Goal: Information Seeking & Learning: Learn about a topic

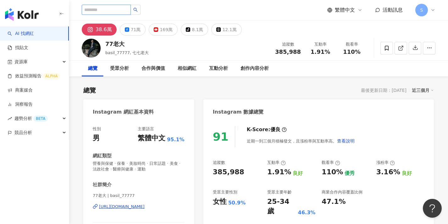
click at [121, 11] on input "search" at bounding box center [106, 10] width 49 height 10
click at [30, 35] on link "AI 找網紅" at bounding box center [21, 34] width 26 height 6
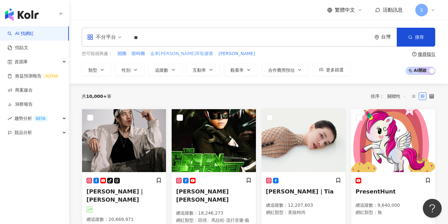
type input "**"
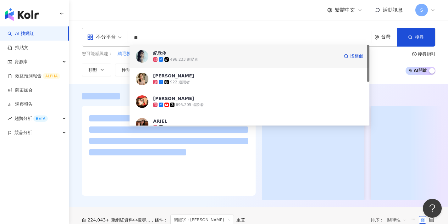
click at [143, 56] on img at bounding box center [142, 56] width 13 height 13
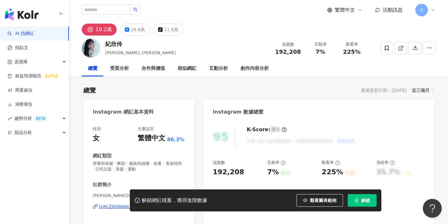
click at [364, 200] on span "解鎖" at bounding box center [366, 200] width 9 height 5
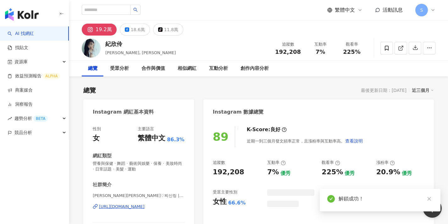
click at [381, 133] on div "89 K-Score : 良好 近期一到三個月發文頻率正常，且漲粉率與互動率高。 查看說明" at bounding box center [319, 136] width 212 height 21
click at [428, 196] on link at bounding box center [430, 199] width 8 height 8
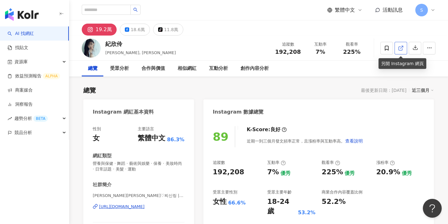
click at [399, 50] on icon at bounding box center [401, 48] width 6 height 6
drag, startPoint x: 121, startPoint y: 44, endPoint x: 104, endPoint y: 43, distance: 16.4
click at [104, 43] on div "紀欣伶 Cindy, 紀欣伶Cindy 追蹤數 192,208 互動率 7% 觀看率 225%" at bounding box center [258, 48] width 379 height 25
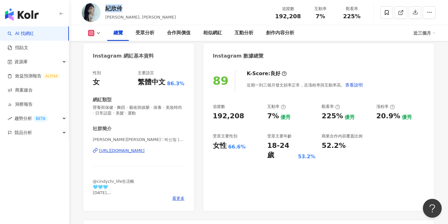
scroll to position [65, 0]
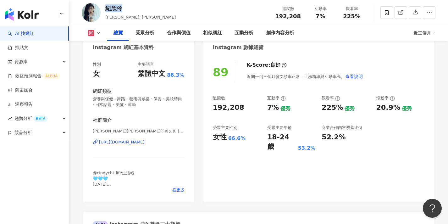
click at [95, 141] on icon at bounding box center [95, 141] width 5 height 5
click at [180, 189] on span "看更多" at bounding box center [178, 190] width 12 height 6
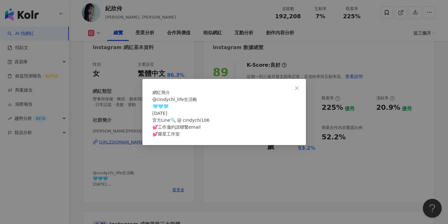
click at [197, 167] on div "網紅簡介 @cindychi_life生活帳 🩵🩵🩵 2001/10/6 官方Line🔍 @ cindychi106 💕工作邀約請聯繫email 💕耀星工作室" at bounding box center [224, 112] width 448 height 224
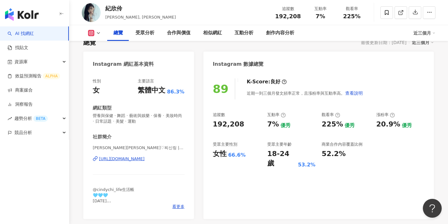
scroll to position [48, 0]
click at [178, 212] on div "性別 女 主要語言 繁體中文 86.3% 網紅類型 營養與保健 · 舞蹈 · 藝術與娛樂 · 保養 · 美妝時尚 · 日常話題 · 美髮 · 運動 社群簡介 …" at bounding box center [138, 145] width 111 height 147
click at [178, 202] on div "@cindychi_life生活帳 🩵🩵🩵 2001/10/6 官方Line🔍 @ cindychi106 💕工作邀約請聯繫email 💕耀星工作室" at bounding box center [139, 195] width 92 height 17
click at [179, 205] on span "看更多" at bounding box center [178, 207] width 12 height 6
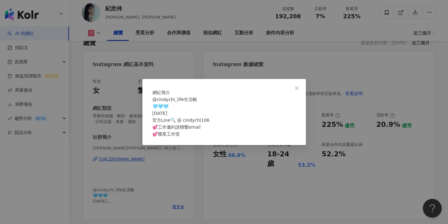
click at [184, 162] on div "網紅簡介 @cindychi_life生活帳 🩵🩵🩵 2001/10/6 官方Line🔍 @ cindychi106 💕工作邀約請聯繫email 💕耀星工作室" at bounding box center [224, 112] width 448 height 224
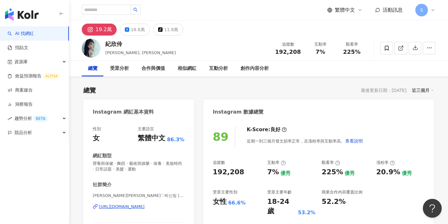
scroll to position [0, 0]
click at [102, 10] on input "search" at bounding box center [106, 10] width 49 height 10
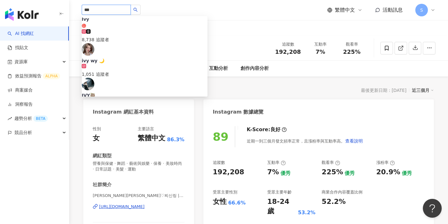
scroll to position [283, 0]
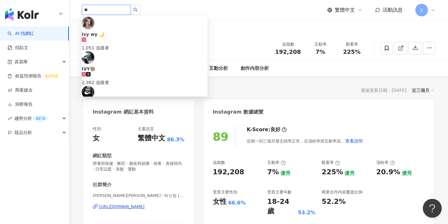
type input "*"
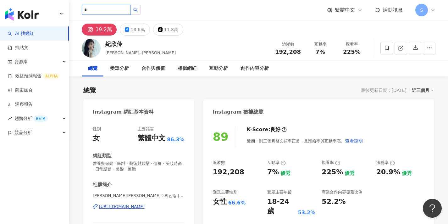
type input "*"
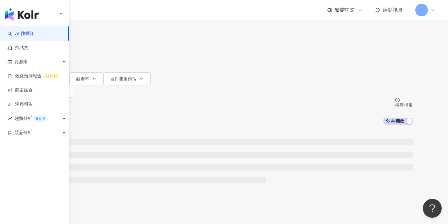
click at [151, 13] on div "繁體中文 活動訊息 S" at bounding box center [259, 10] width 354 height 20
drag, startPoint x: 151, startPoint y: 12, endPoint x: 147, endPoint y: 12, distance: 4.1
click at [147, 12] on div "繁體中文 活動訊息 S" at bounding box center [259, 10] width 354 height 20
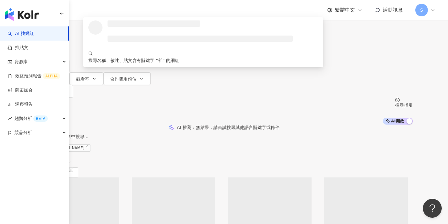
click at [127, 12] on input "*" at bounding box center [101, 6] width 51 height 12
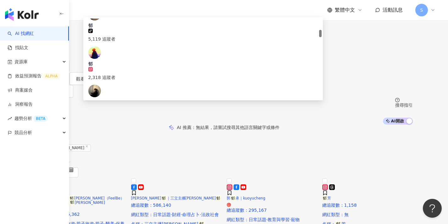
scroll to position [139, 0]
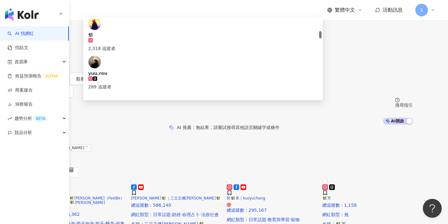
type input "**"
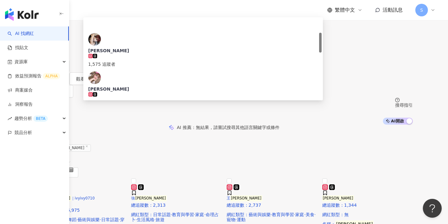
scroll to position [63, 0]
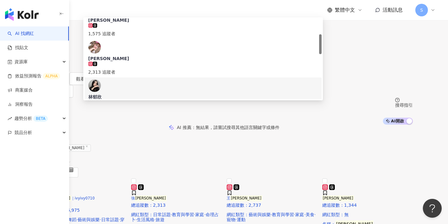
click at [101, 83] on img at bounding box center [94, 85] width 13 height 13
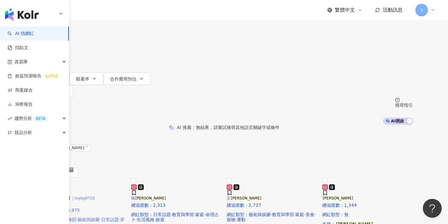
click at [36, 183] on img at bounding box center [36, 183] width 0 height 0
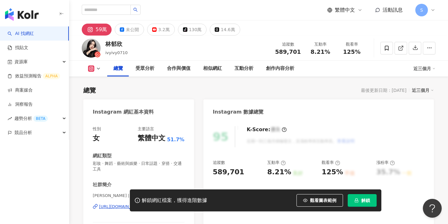
scroll to position [57, 0]
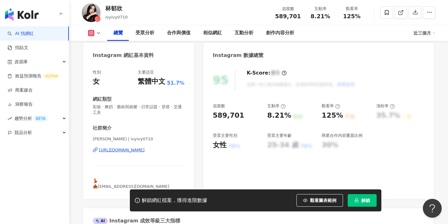
click at [370, 199] on span "解鎖" at bounding box center [366, 200] width 9 height 5
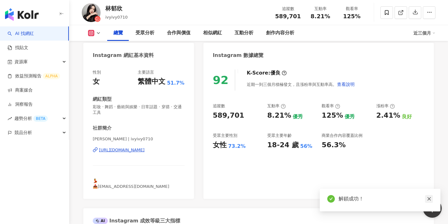
click at [430, 199] on icon "close" at bounding box center [429, 199] width 4 height 4
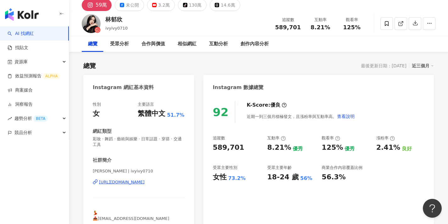
scroll to position [23, 0]
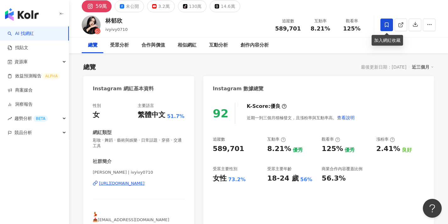
click at [386, 25] on icon at bounding box center [387, 25] width 6 height 6
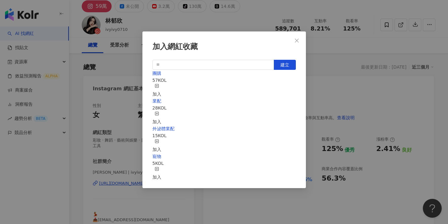
click at [161, 85] on div "加入" at bounding box center [157, 91] width 9 height 14
click at [366, 40] on div "加入網紅收藏 建立 團購 58 KOL 已加入 業配 28 KOL 加入 外泌體業配 15 KOL 加入 寵物 5 KOL 加入" at bounding box center [224, 112] width 448 height 224
click at [298, 42] on div "加入網紅收藏 建立 團購 58 KOL 已加入 業配 28 KOL 加入 外泌體業配 15 KOL 加入 寵物 5 KOL 加入" at bounding box center [224, 112] width 448 height 224
click at [296, 41] on div "加入網紅收藏 建立 團購 58 KOL 已加入 業配 28 KOL 加入 外泌體業配 15 KOL 加入 寵物 5 KOL 加入" at bounding box center [224, 112] width 448 height 224
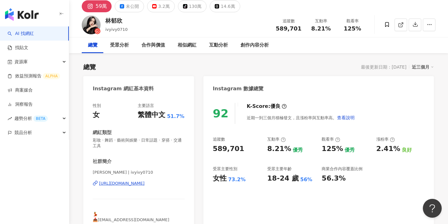
click at [387, 25] on div at bounding box center [224, 112] width 448 height 224
click at [386, 25] on icon at bounding box center [388, 25] width 6 height 6
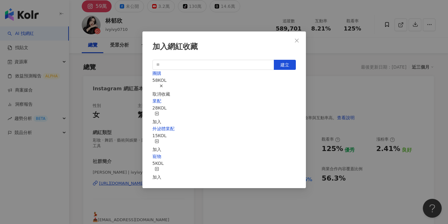
click at [170, 85] on div "取消收藏" at bounding box center [162, 91] width 18 height 14
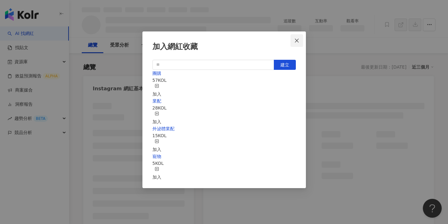
click at [296, 41] on icon "close" at bounding box center [297, 40] width 5 height 5
